Goal: Obtain resource: Obtain resource

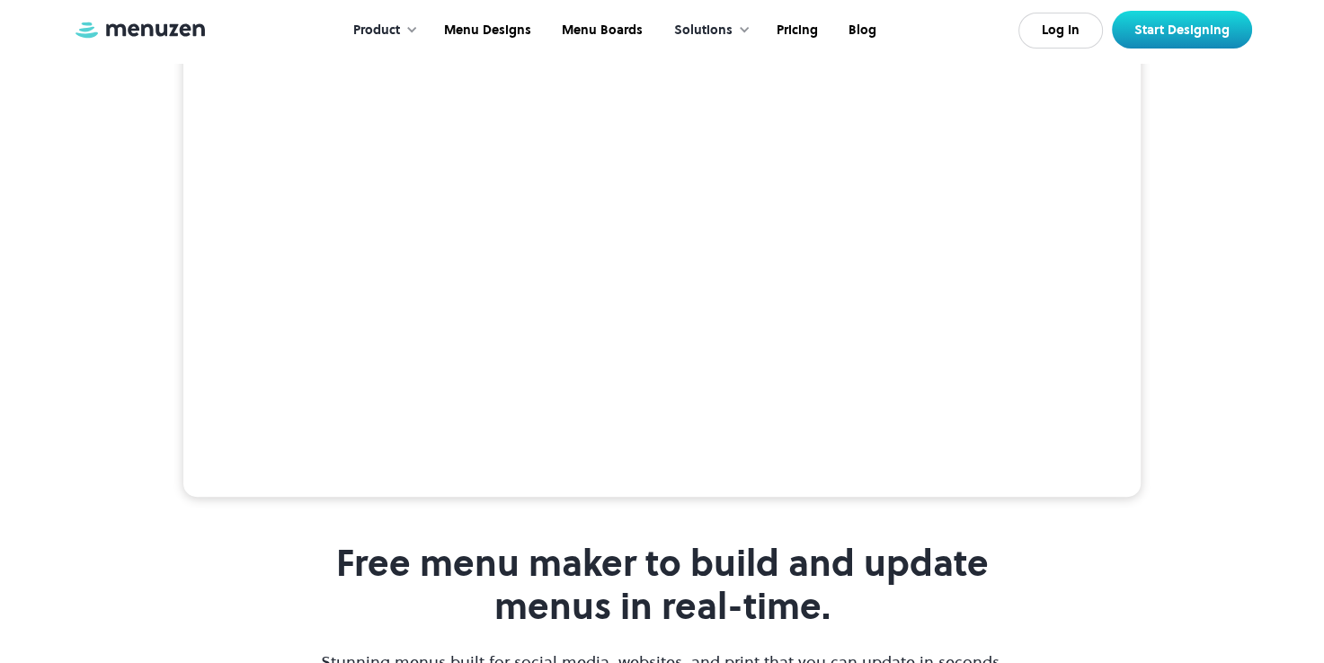
scroll to position [419, 0]
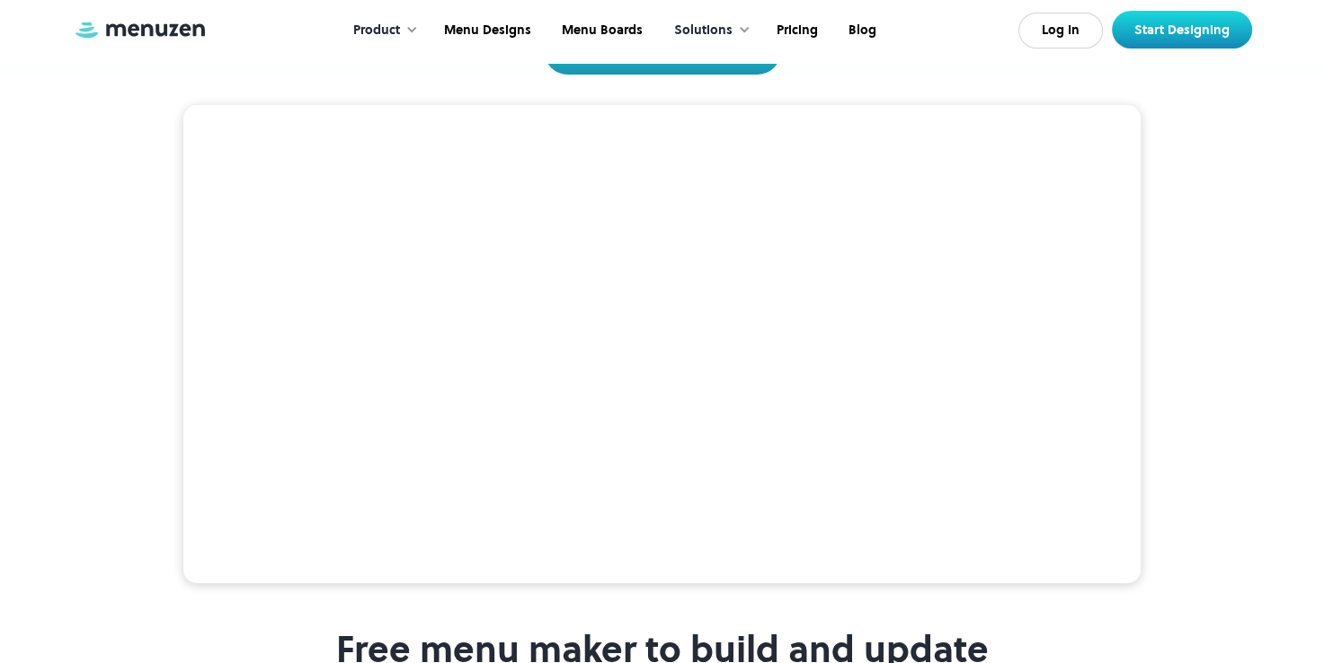
scroll to position [274, 0]
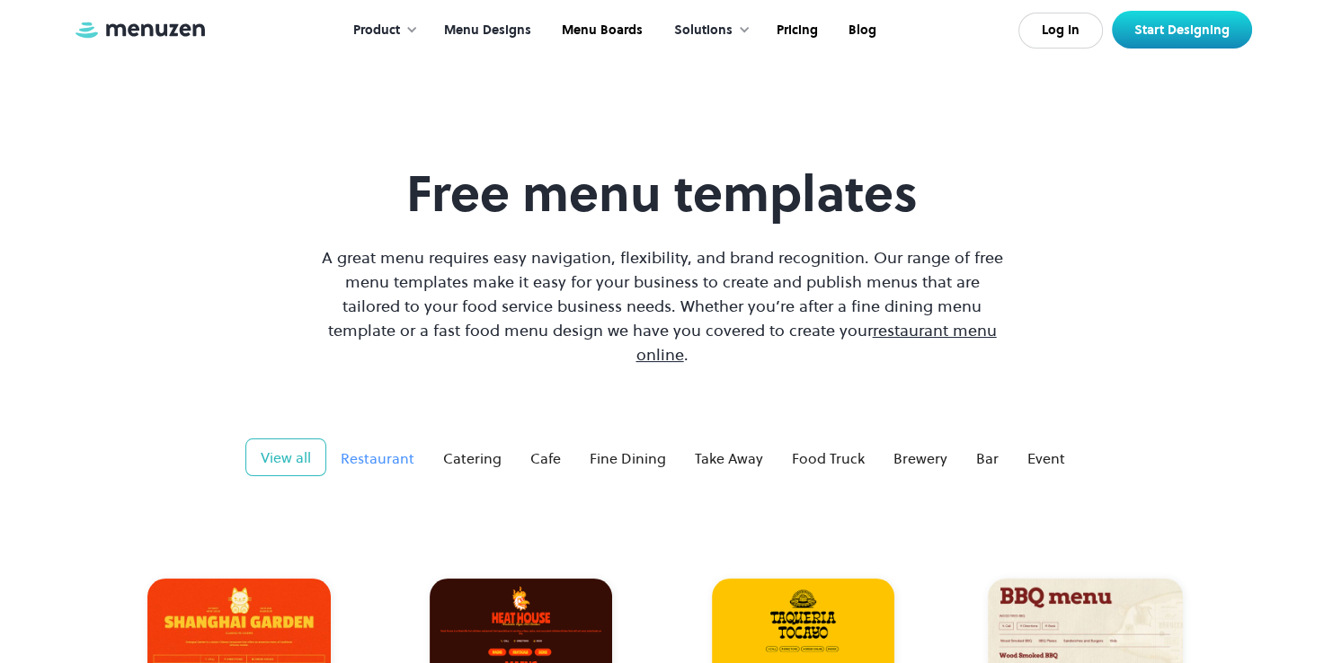
click at [389, 448] on div "Restaurant" at bounding box center [378, 459] width 74 height 22
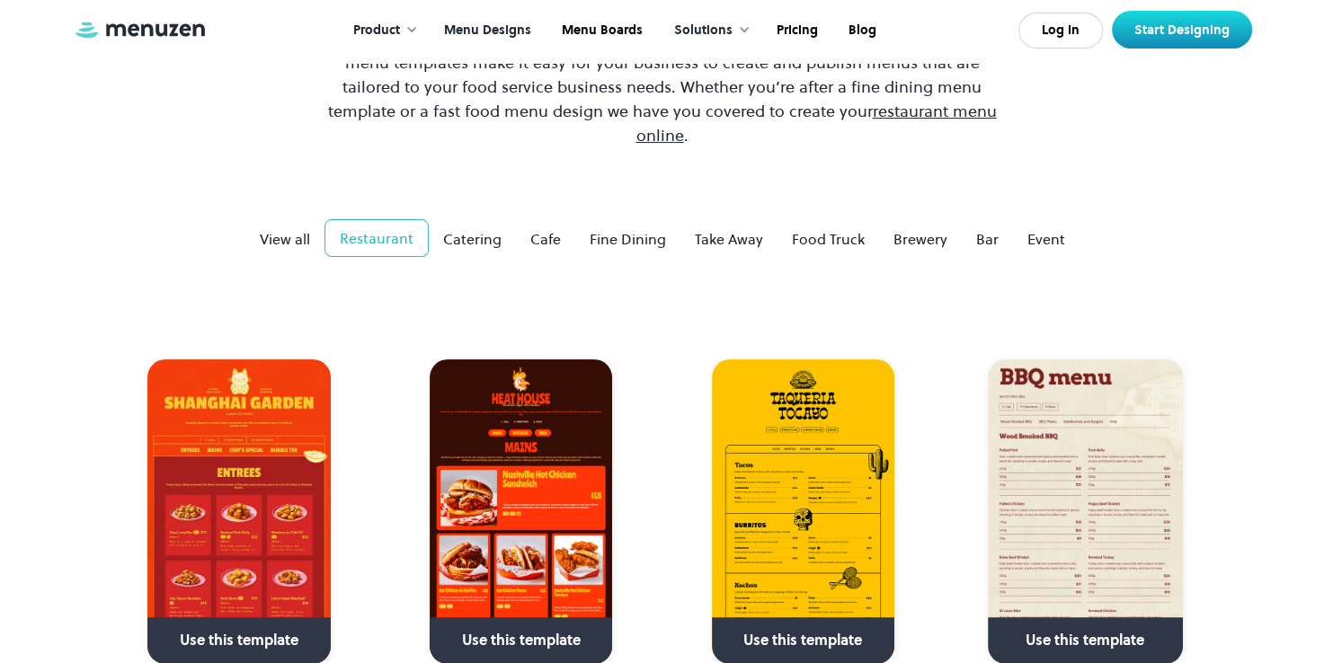
scroll to position [149, 0]
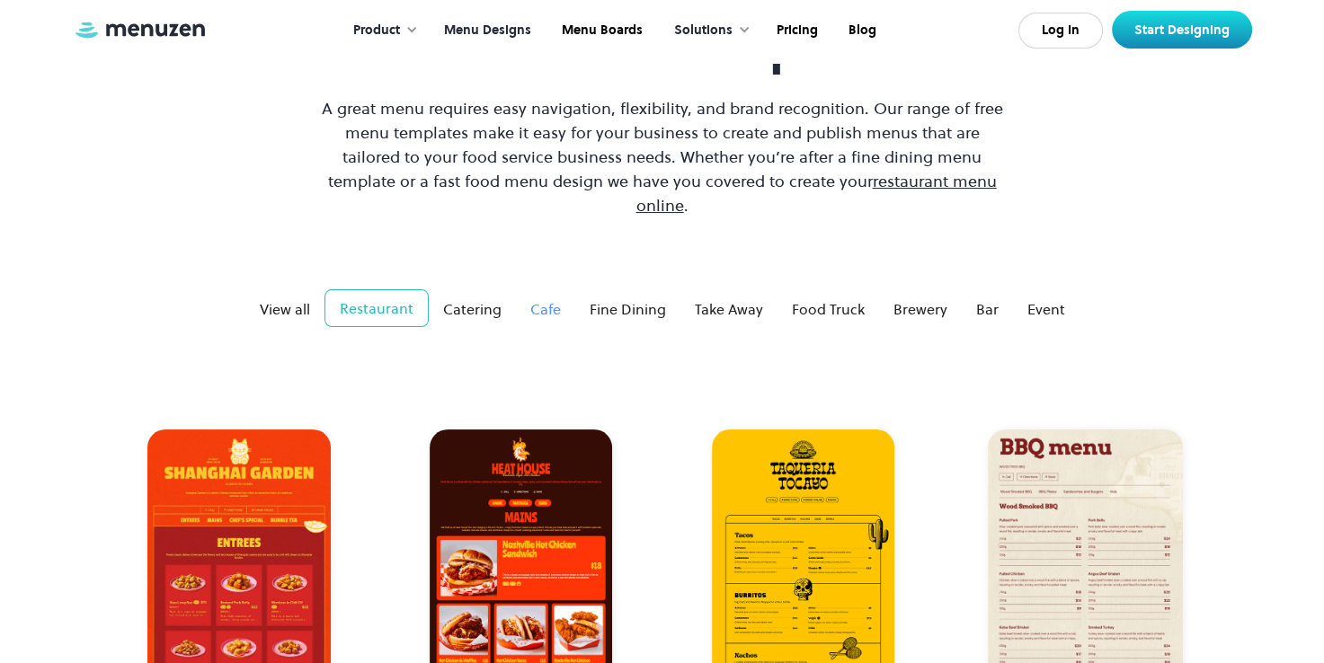
click at [543, 298] on div "Cafe" at bounding box center [545, 309] width 31 height 22
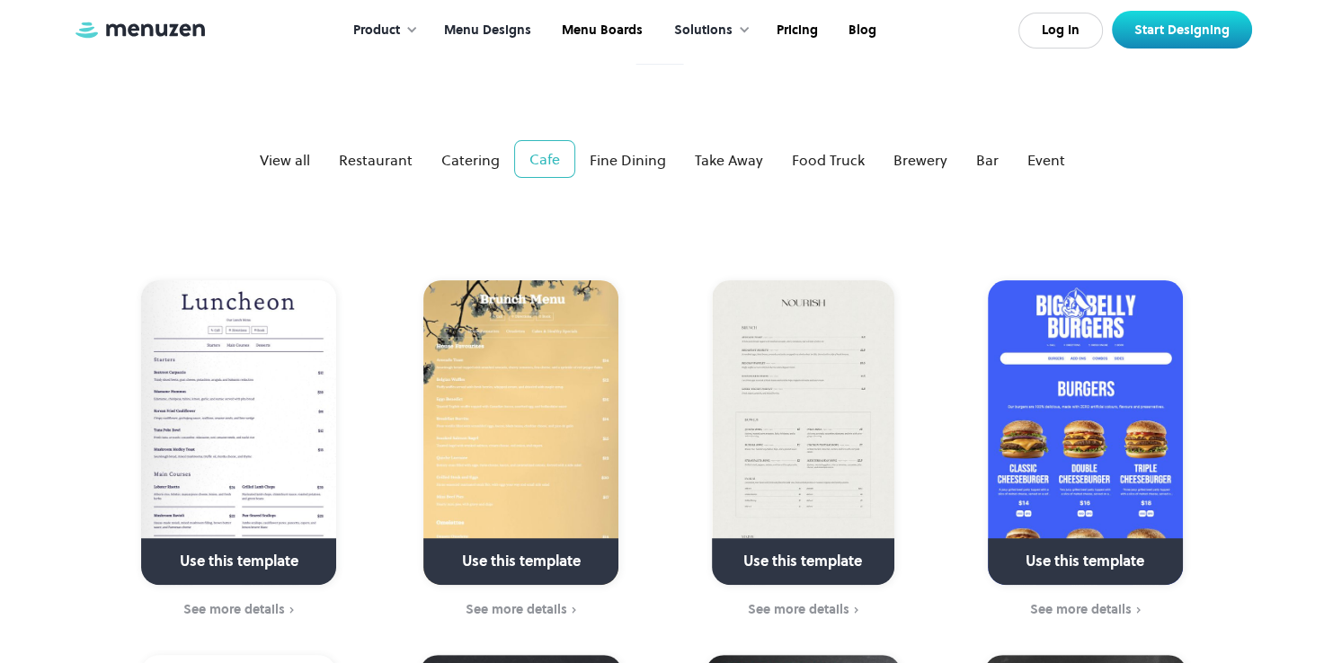
scroll to position [299, 0]
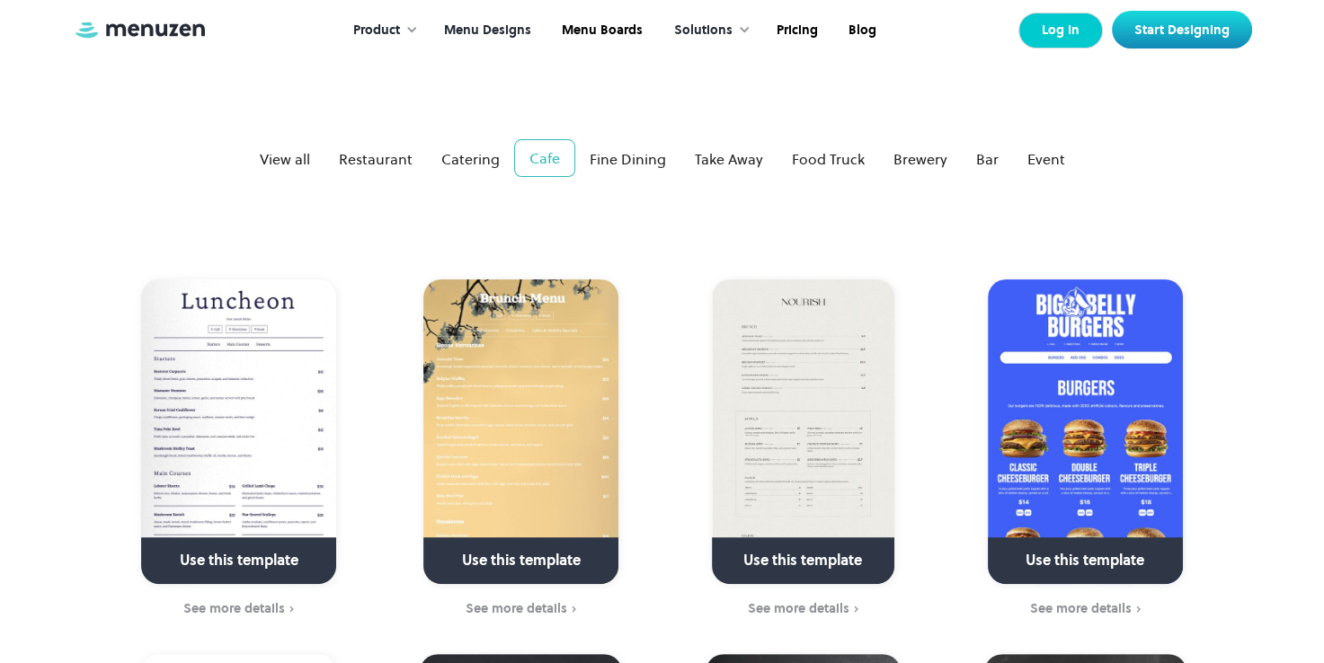
click at [1055, 27] on link "Log In" at bounding box center [1060, 31] width 84 height 36
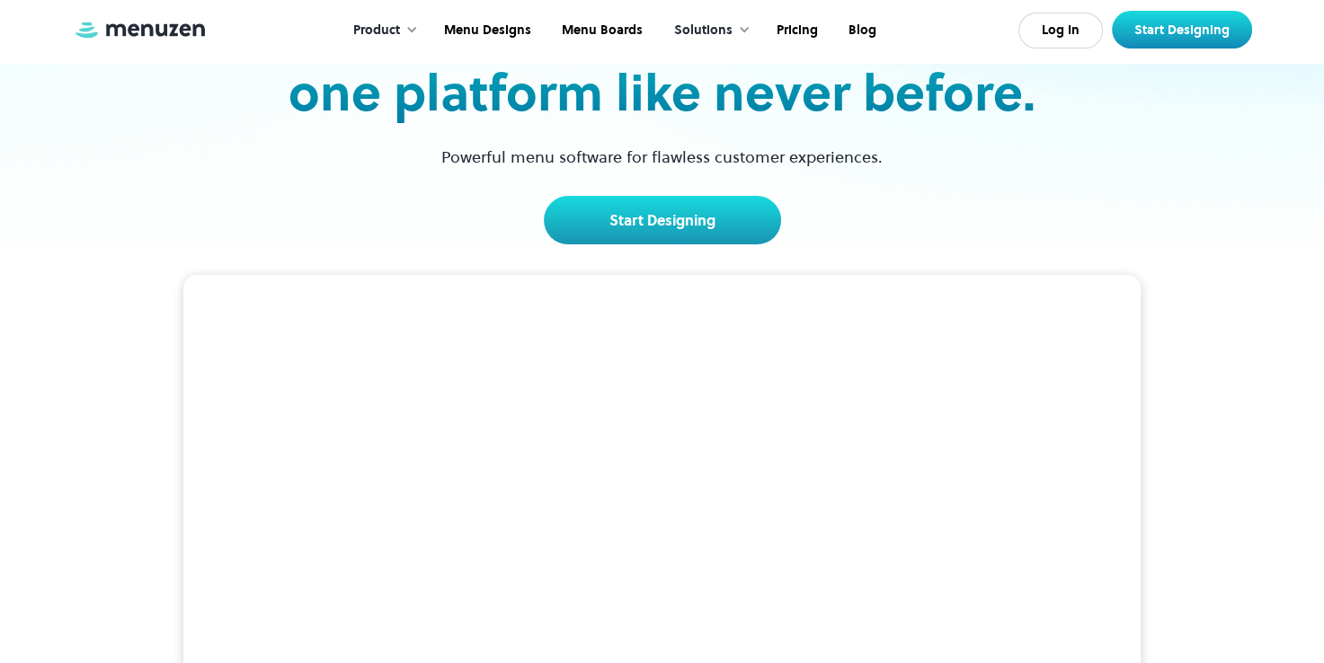
scroll to position [59, 0]
